Goal: Information Seeking & Learning: Learn about a topic

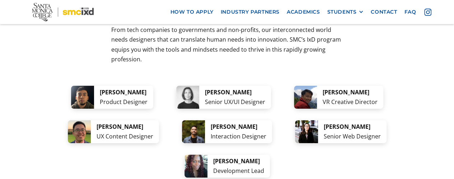
scroll to position [1437, 0]
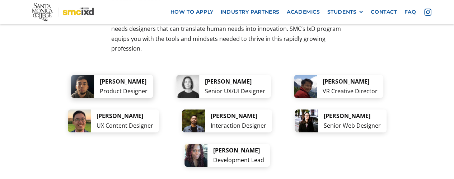
click at [144, 77] on div "[PERSON_NAME]" at bounding box center [124, 82] width 48 height 10
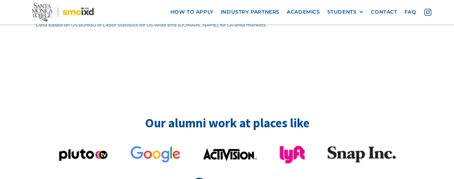
scroll to position [1796, 0]
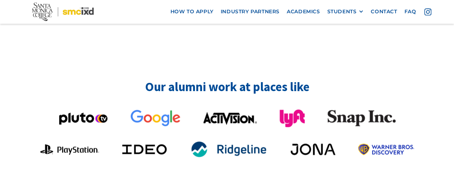
click at [133, 115] on div at bounding box center [227, 135] width 386 height 51
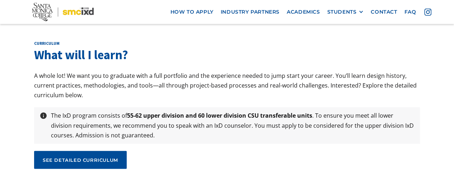
scroll to position [2371, 0]
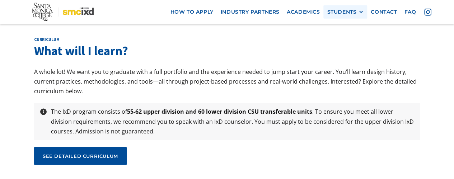
click at [349, 11] on div "STUDENTS" at bounding box center [341, 12] width 29 height 6
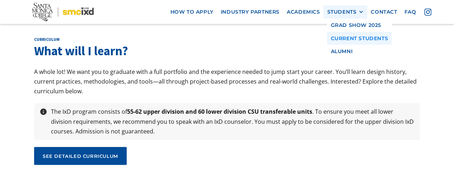
click at [358, 41] on link "Current Students" at bounding box center [359, 38] width 65 height 13
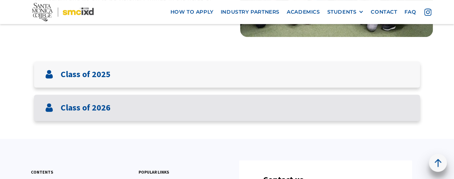
scroll to position [144, 0]
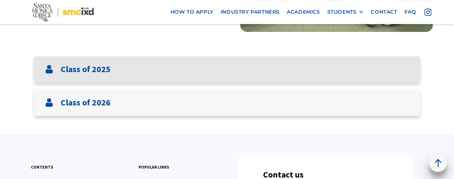
click at [179, 75] on div "Class of 2025" at bounding box center [227, 69] width 386 height 26
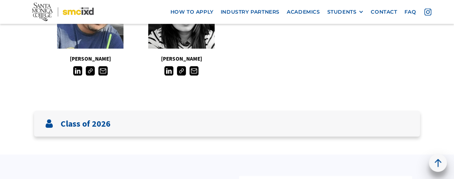
scroll to position [790, 0]
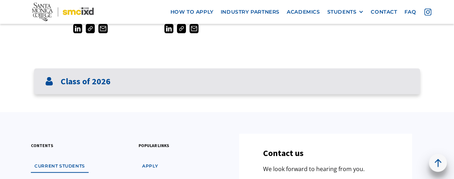
click at [196, 82] on div "Class of 2026" at bounding box center [227, 82] width 386 height 26
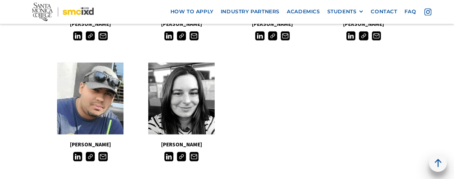
scroll to position [683, 0]
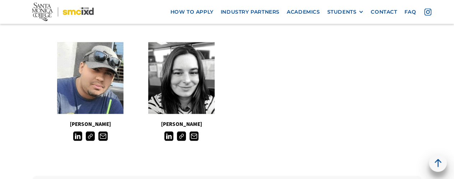
click at [91, 135] on img at bounding box center [90, 136] width 9 height 9
click at [75, 134] on img at bounding box center [77, 136] width 9 height 9
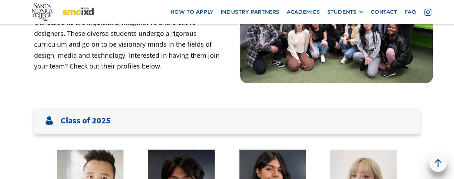
scroll to position [108, 0]
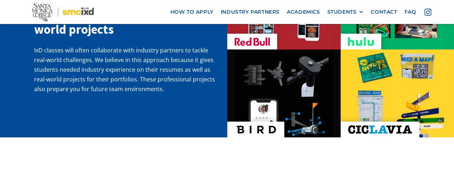
scroll to position [1201, 0]
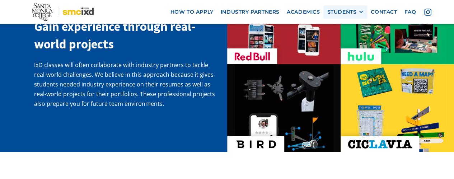
click at [356, 13] on div "STUDENTS" at bounding box center [341, 12] width 29 height 6
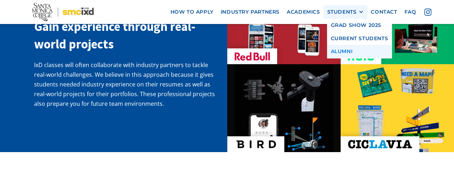
click at [343, 54] on link "Alumni" at bounding box center [359, 51] width 65 height 13
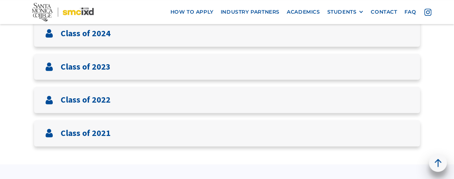
scroll to position [287, 0]
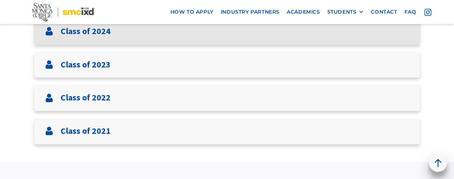
click at [129, 37] on div "Class of 2024" at bounding box center [227, 31] width 386 height 26
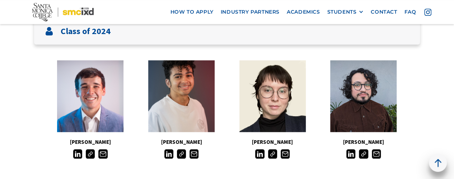
click at [259, 153] on img at bounding box center [259, 153] width 9 height 9
